Goal: Navigation & Orientation: Find specific page/section

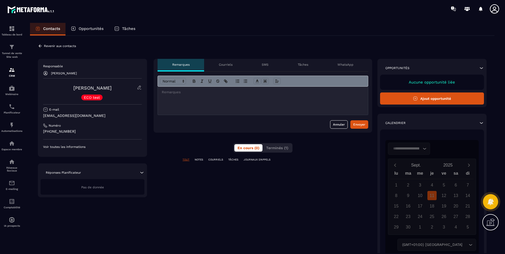
click at [68, 146] on p "Voir toutes les informations" at bounding box center [92, 147] width 99 height 4
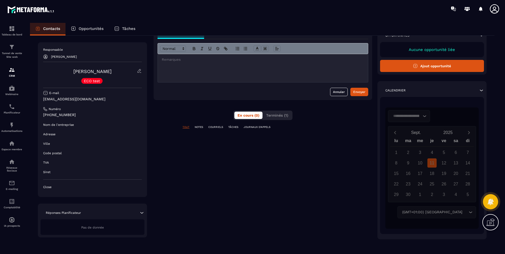
scroll to position [34, 0]
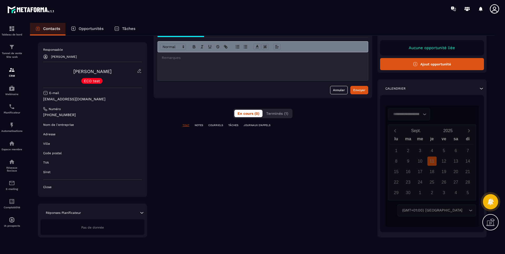
click at [286, 112] on span "Terminés (1)" at bounding box center [277, 114] width 22 height 4
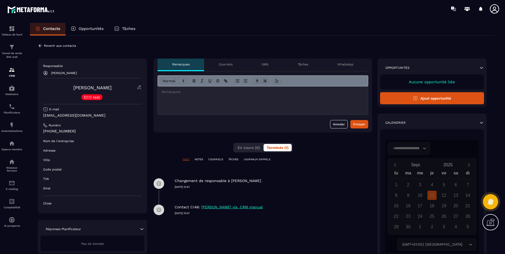
scroll to position [0, 0]
click at [452, 99] on button "Ajout opportunité" at bounding box center [432, 99] width 104 height 12
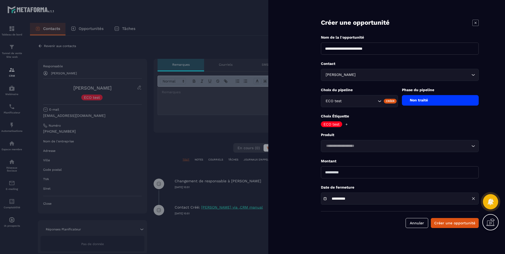
click at [386, 144] on input "Search for option" at bounding box center [397, 146] width 146 height 6
click at [397, 145] on input "Search for option" at bounding box center [397, 146] width 146 height 6
click at [421, 226] on button "Annuler" at bounding box center [417, 223] width 23 height 10
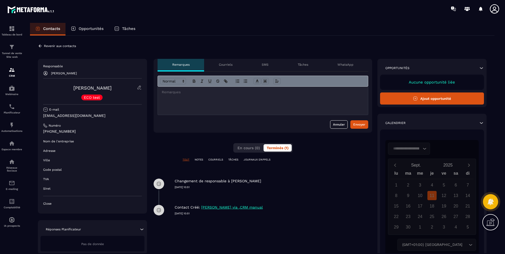
click at [7, 32] on div "Tableau de bord" at bounding box center [11, 31] width 21 height 11
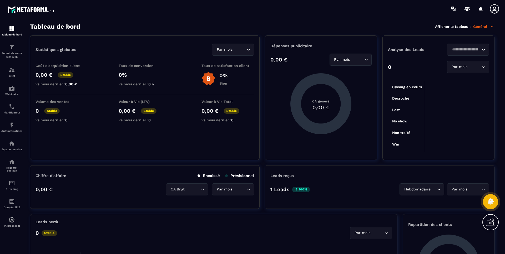
click at [0, 0] on img at bounding box center [0, 0] width 0 height 0
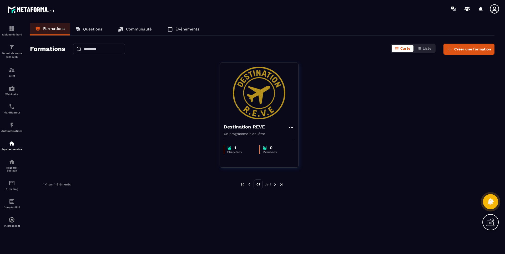
click at [382, 137] on div "Destination REVE Un programme bien-être 1 Chapitres 0 Membres" at bounding box center [262, 119] width 464 height 112
click at [13, 66] on link "CRM" at bounding box center [11, 72] width 21 height 18
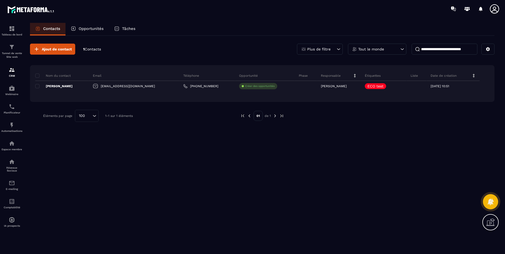
click at [395, 147] on div "Ajout de contact 1 Contacts Plus de filtre Tout le monde Nom du contact Email T…" at bounding box center [262, 145] width 464 height 218
click at [495, 9] on icon at bounding box center [494, 8] width 9 height 9
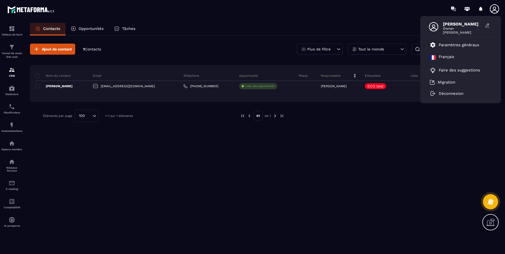
click at [455, 96] on li "Déconnexion" at bounding box center [460, 93] width 72 height 11
